Goal: Find contact information: Find contact information

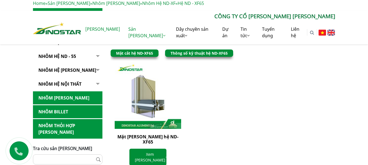
scroll to position [136, 0]
click at [97, 30] on link "[PERSON_NAME]" at bounding box center [102, 28] width 43 height 17
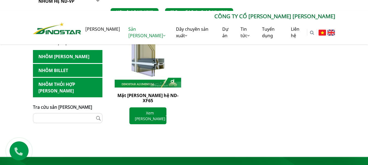
scroll to position [218, 0]
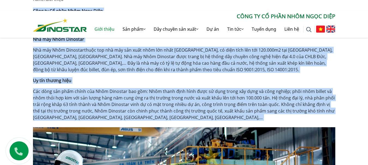
scroll to position [170, 0]
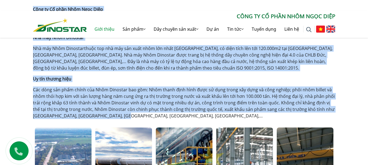
drag, startPoint x: 38, startPoint y: 78, endPoint x: 168, endPoint y: 118, distance: 135.7
click at [168, 118] on div "Giới thiệu Home » Giới thiệu Công ty Cổ phần Nhôm Ngọc Diệp Công ty Cổ phần Nhô…" at bounding box center [184, 151] width 310 height 357
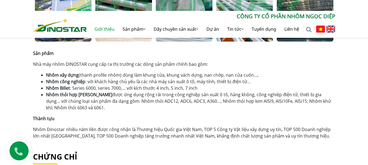
scroll to position [360, 0]
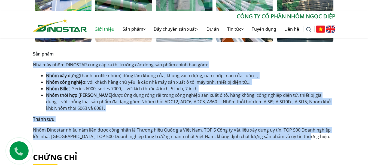
drag, startPoint x: 31, startPoint y: 60, endPoint x: 311, endPoint y: 135, distance: 289.5
copy div "Nhà máy nhôm DINOSTAR cung cấp ra thị trường các dòng sản phẩm chính bao gồm: N…"
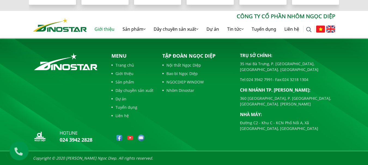
drag, startPoint x: 318, startPoint y: 75, endPoint x: 285, endPoint y: 70, distance: 34.0
click at [285, 70] on div "Trụ sở chính: 35 Hai Bà Trưng, P. Cửa Nam, Tp. Hà Nội Tel: 024 3942 7991 - Fax:…" at bounding box center [287, 91] width 95 height 79
copy link "024 3218 1304"
